Goal: Task Accomplishment & Management: Use online tool/utility

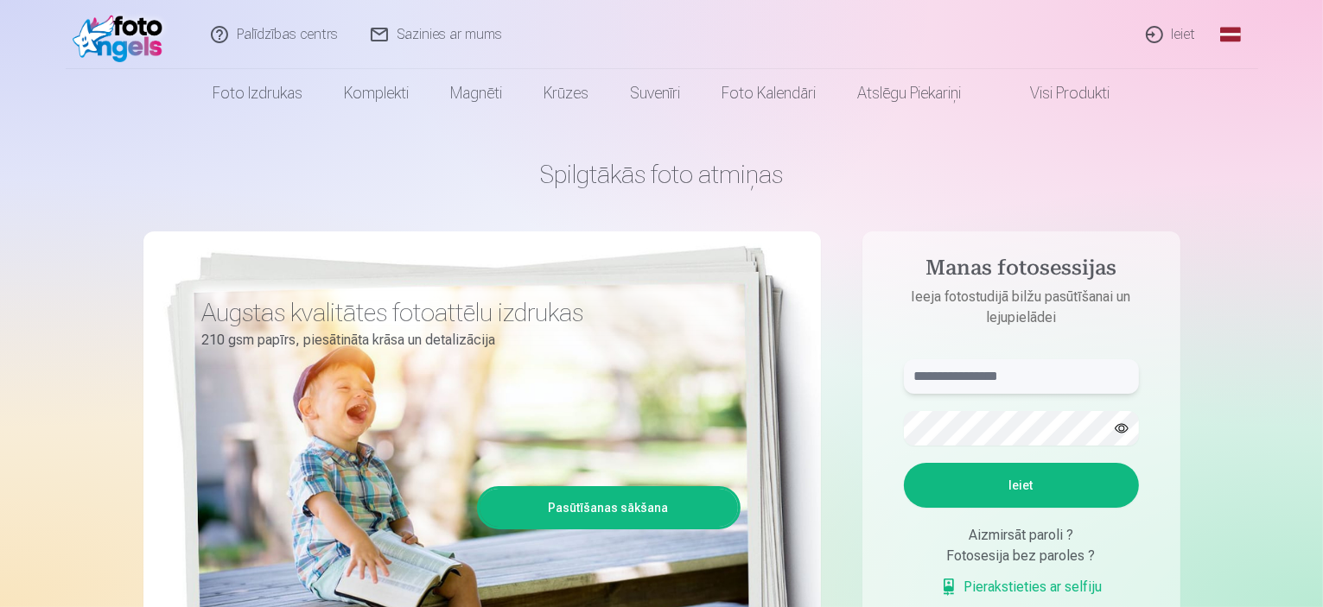
click at [940, 373] on input "text" at bounding box center [1021, 376] width 235 height 35
type input "**********"
click at [1014, 490] on button "Ieiet" at bounding box center [1021, 485] width 235 height 45
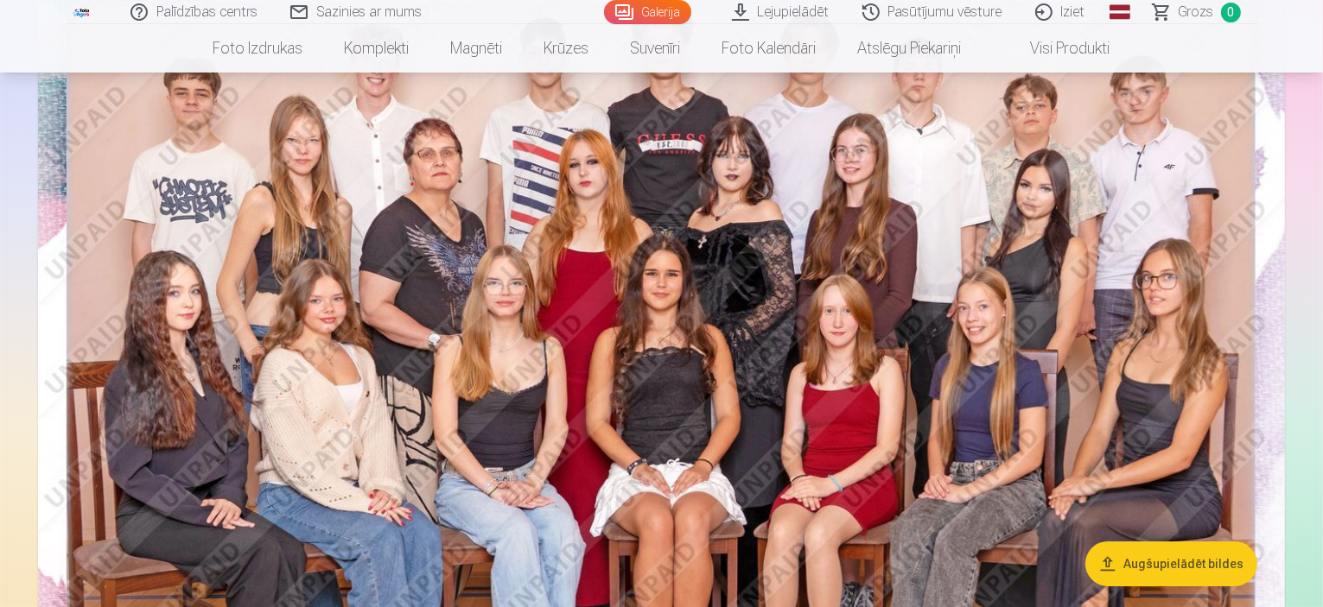
scroll to position [259, 0]
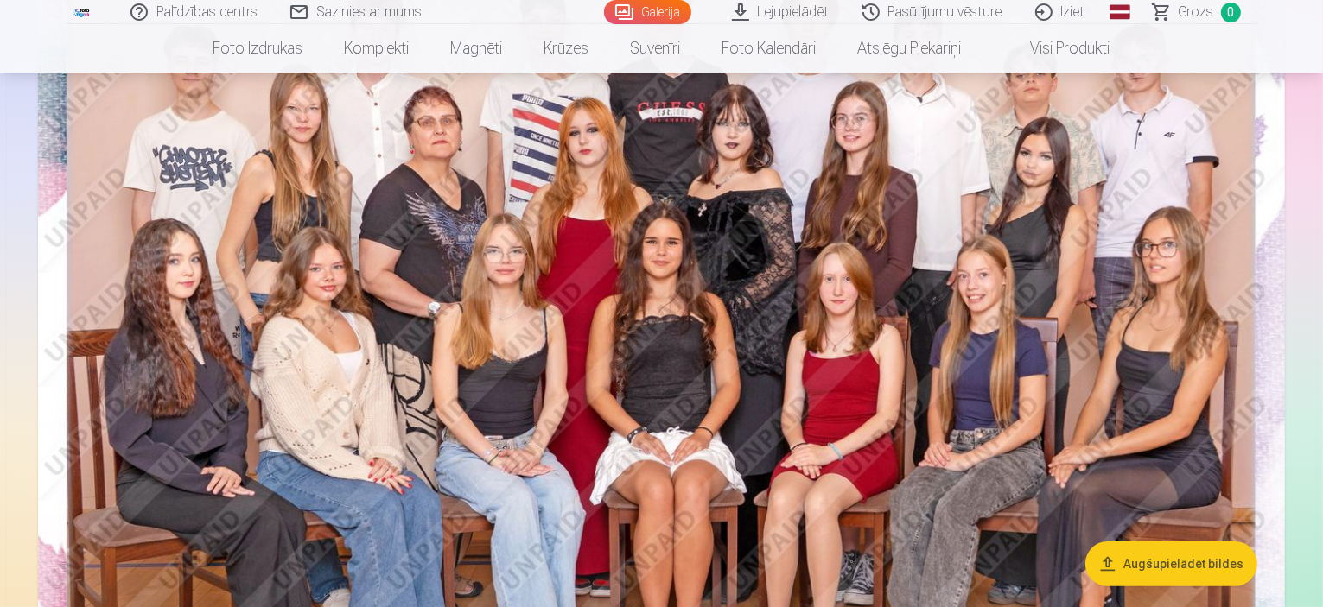
click at [1172, 559] on button "Augšupielādēt bildes" at bounding box center [1171, 564] width 172 height 45
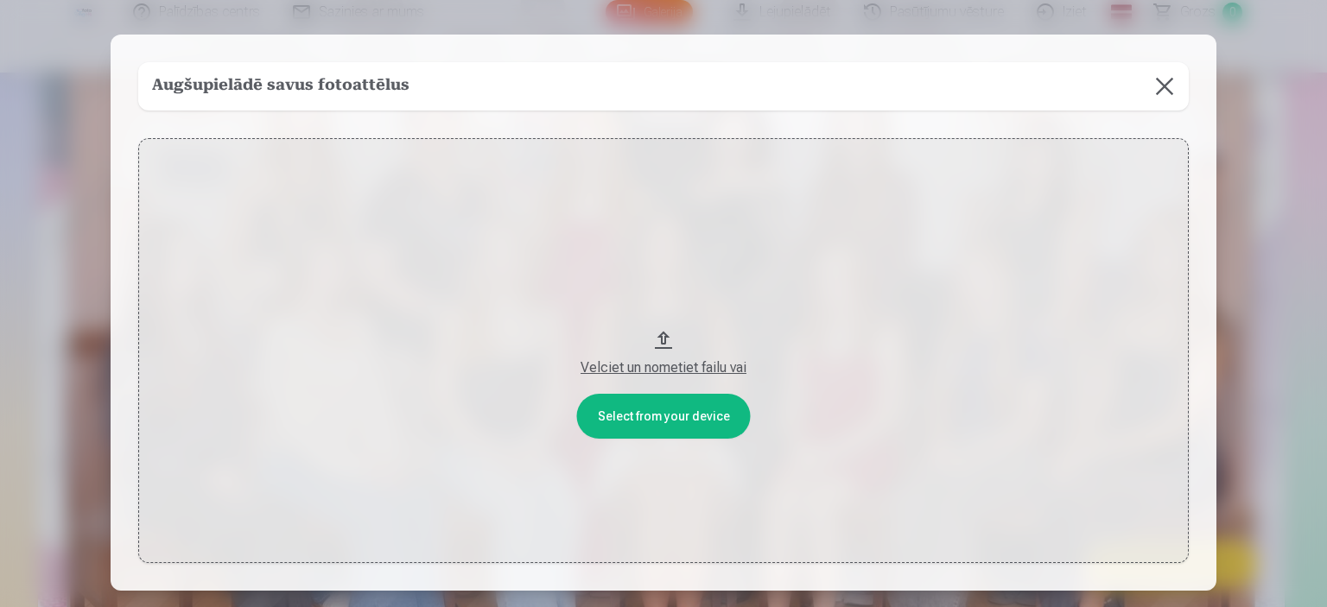
click at [1161, 89] on button at bounding box center [1165, 86] width 48 height 48
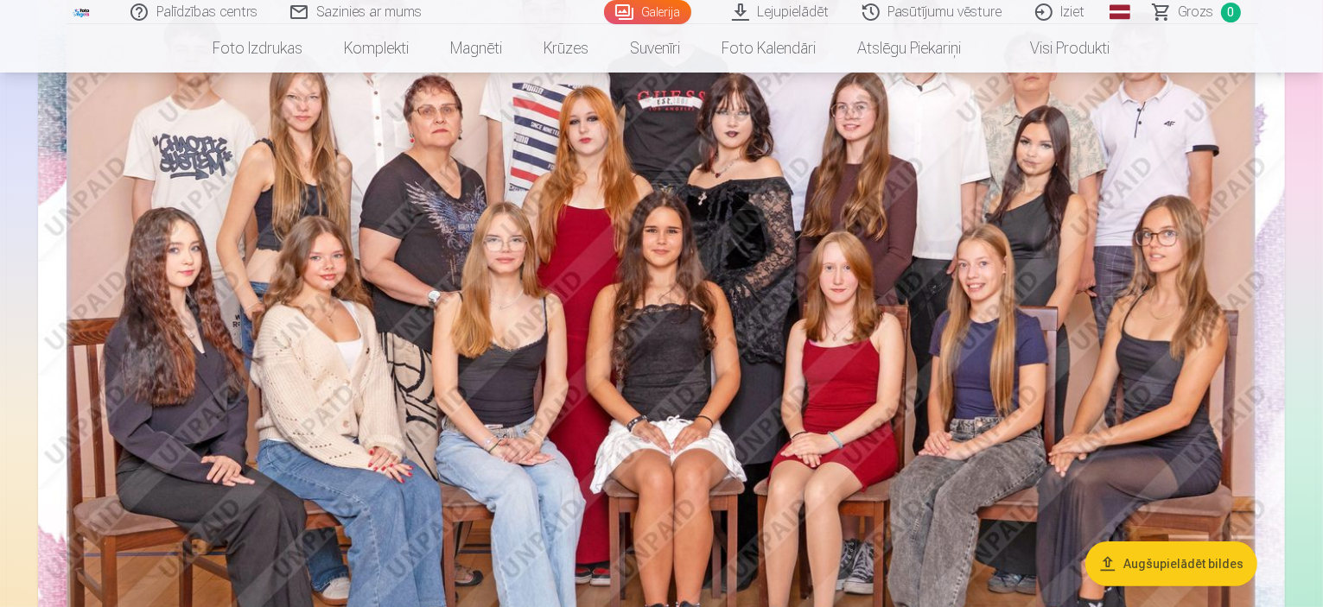
scroll to position [0, 0]
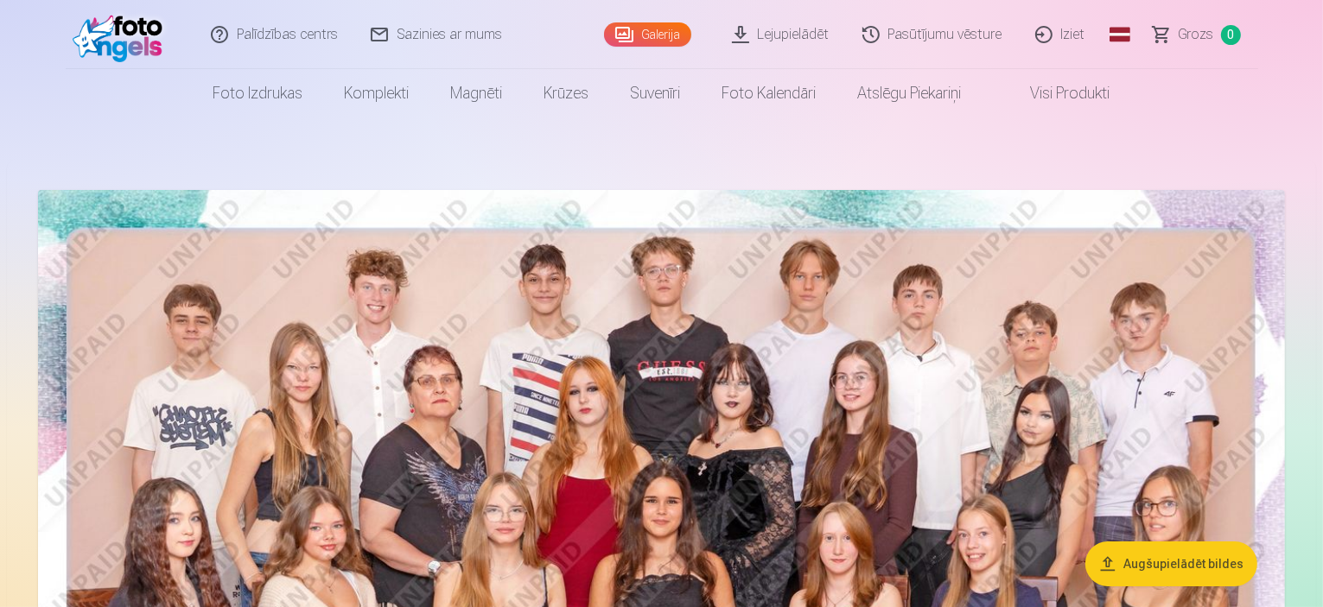
click at [772, 36] on link "Lejupielādēt" at bounding box center [781, 34] width 130 height 69
